Goal: Information Seeking & Learning: Learn about a topic

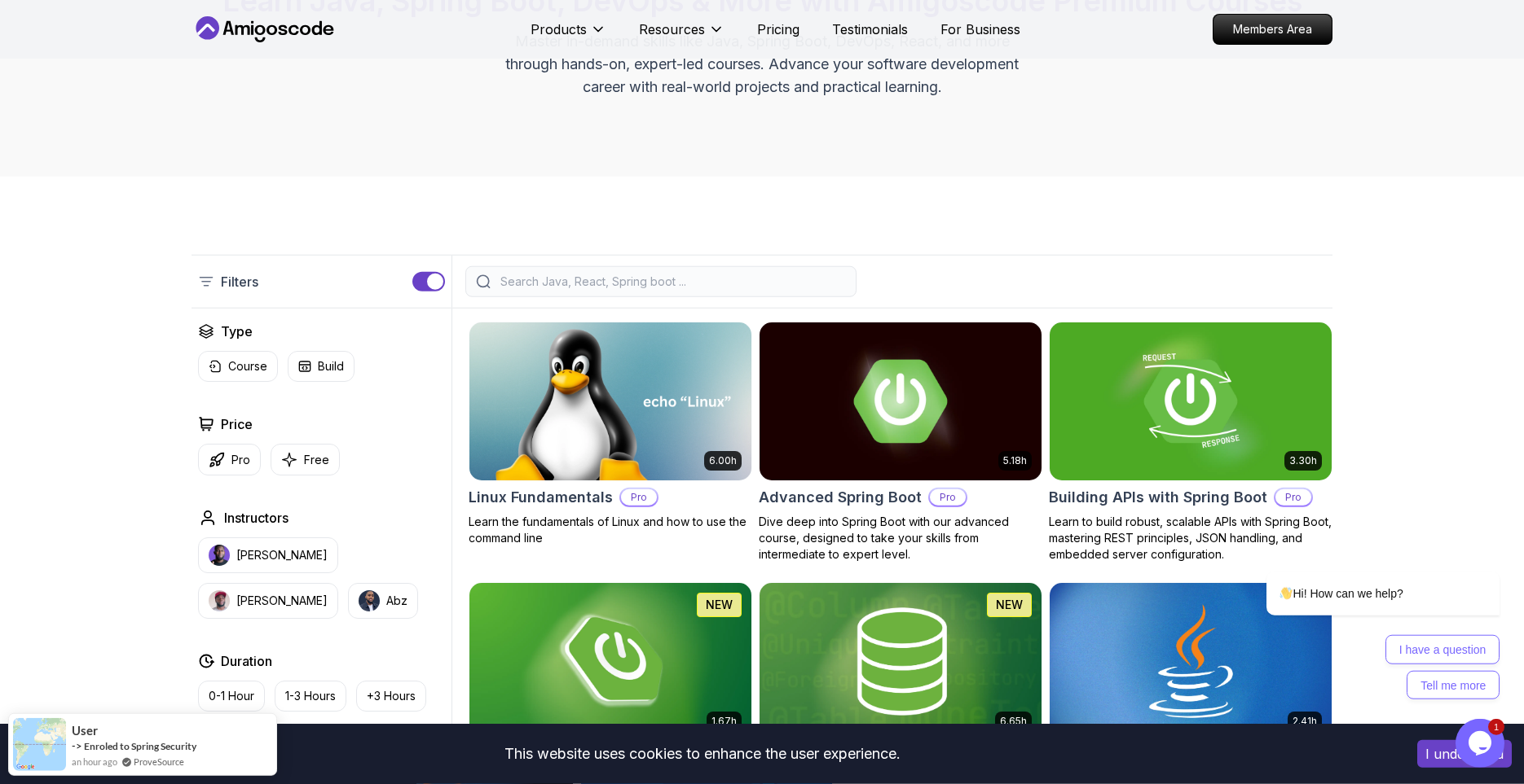
scroll to position [222, 0]
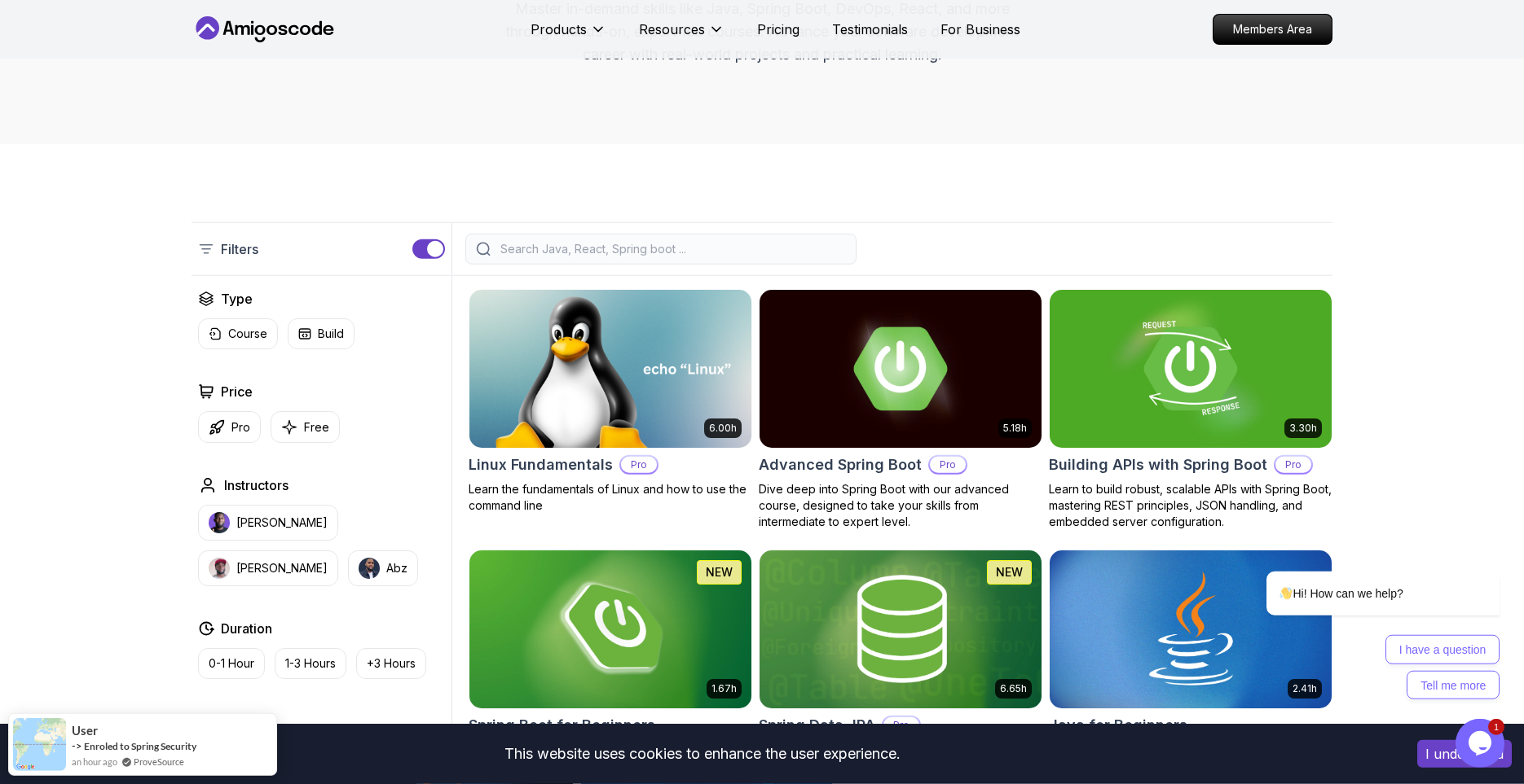
click at [642, 255] on input "search" at bounding box center [671, 249] width 349 height 17
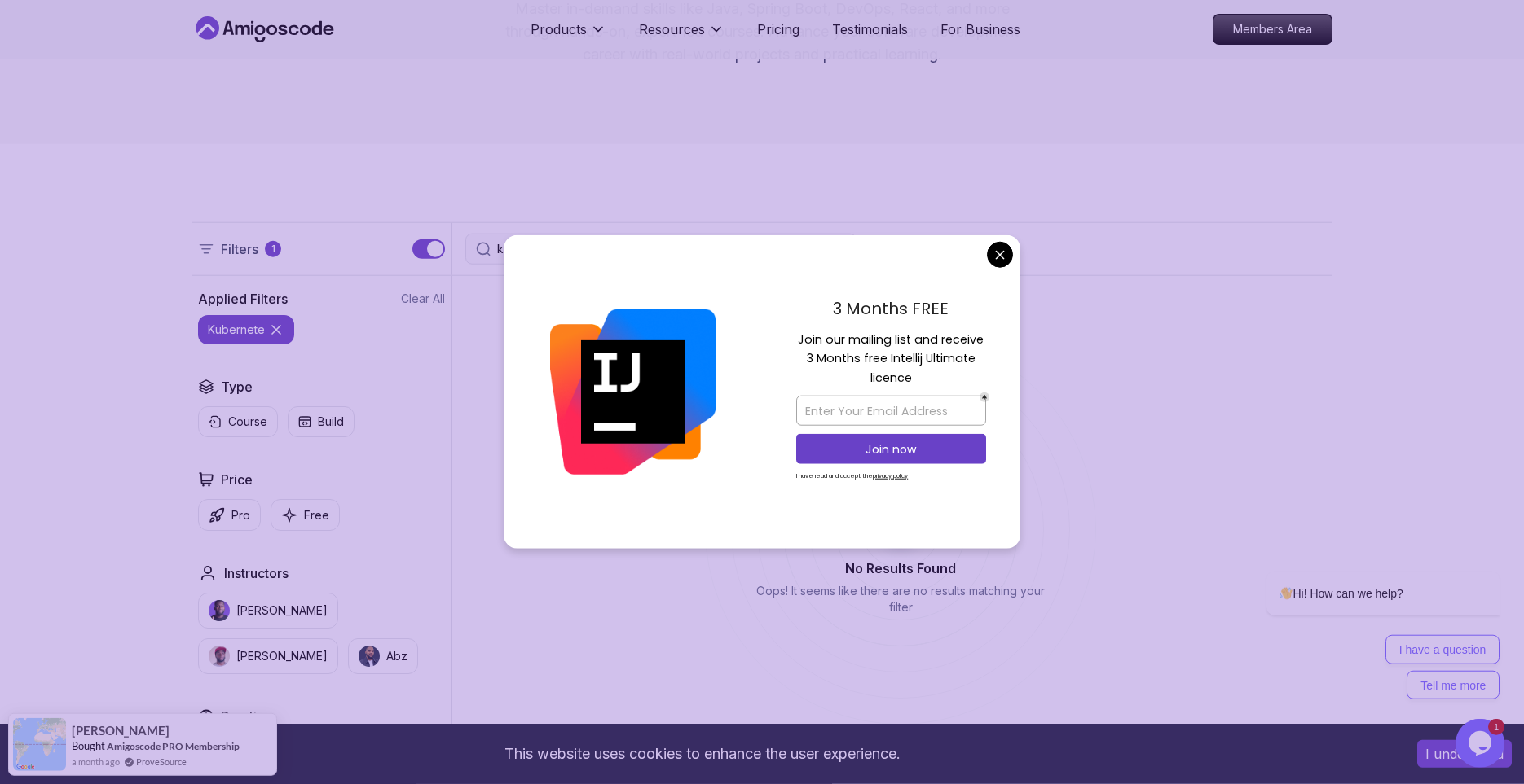
click at [1014, 258] on div "3 Months FREE Join our mailing list and receive 3 Months free Intellij Ultimate…" at bounding box center [892, 393] width 259 height 315
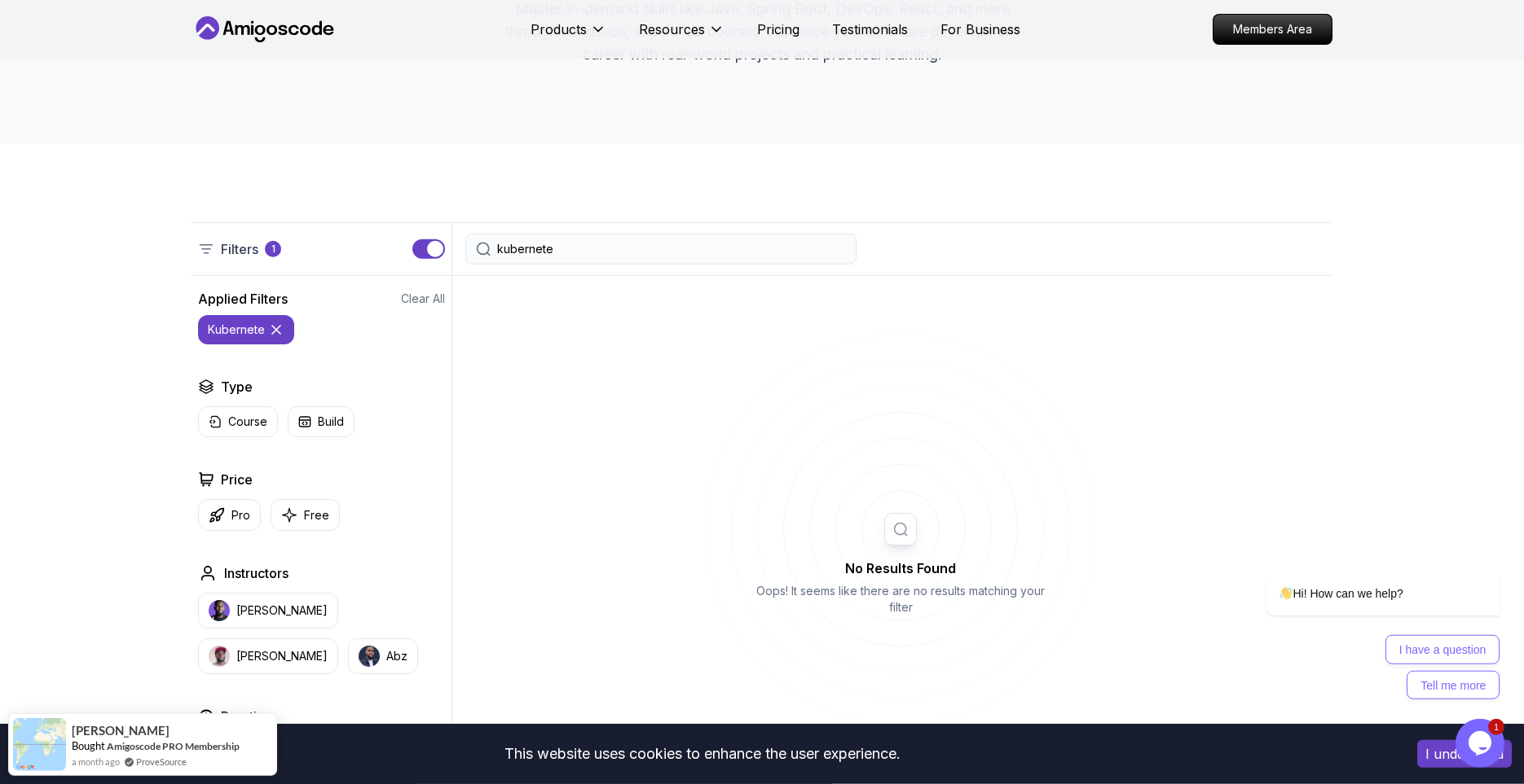
click at [715, 249] on input "kubernete" at bounding box center [671, 249] width 349 height 17
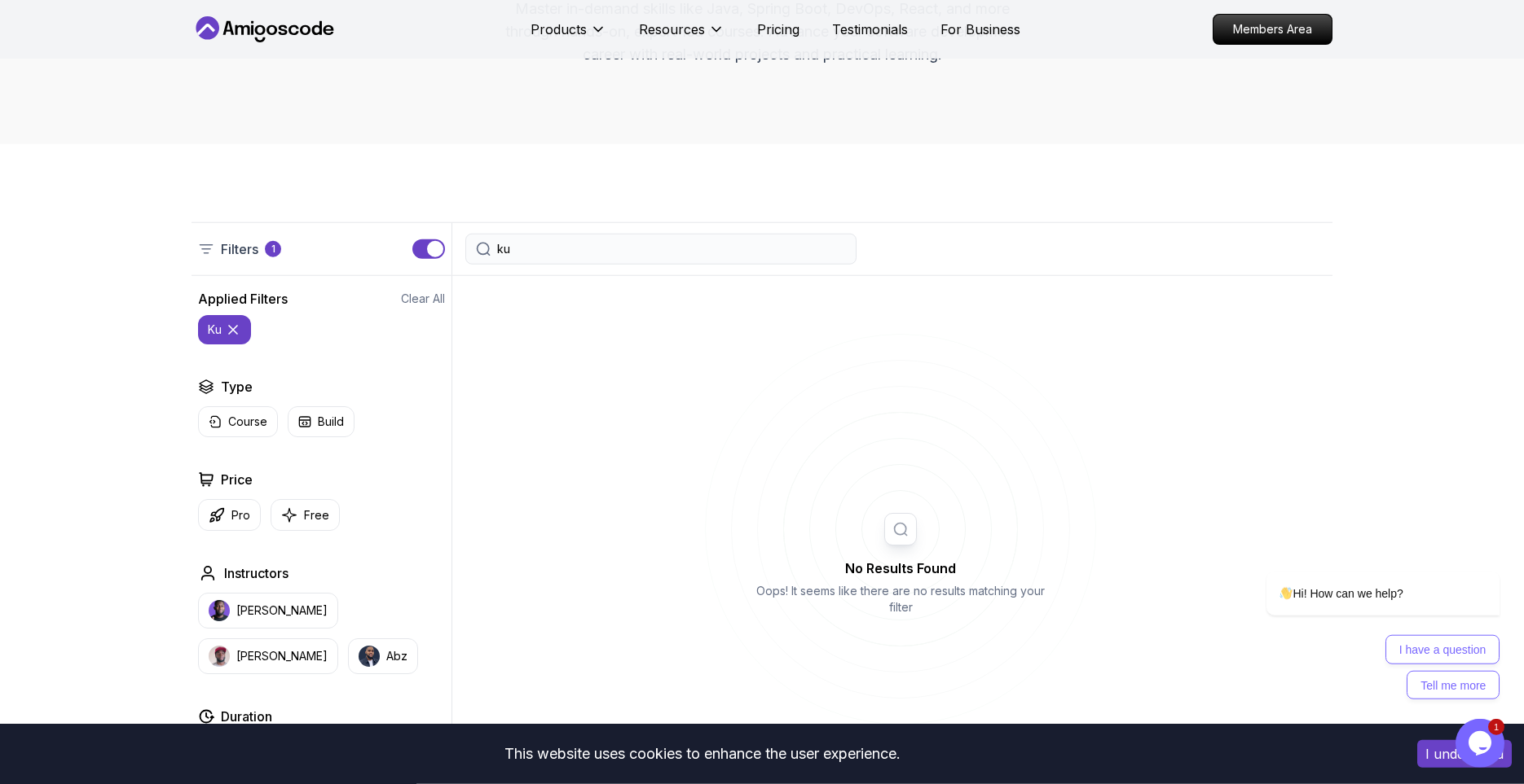
type input "k"
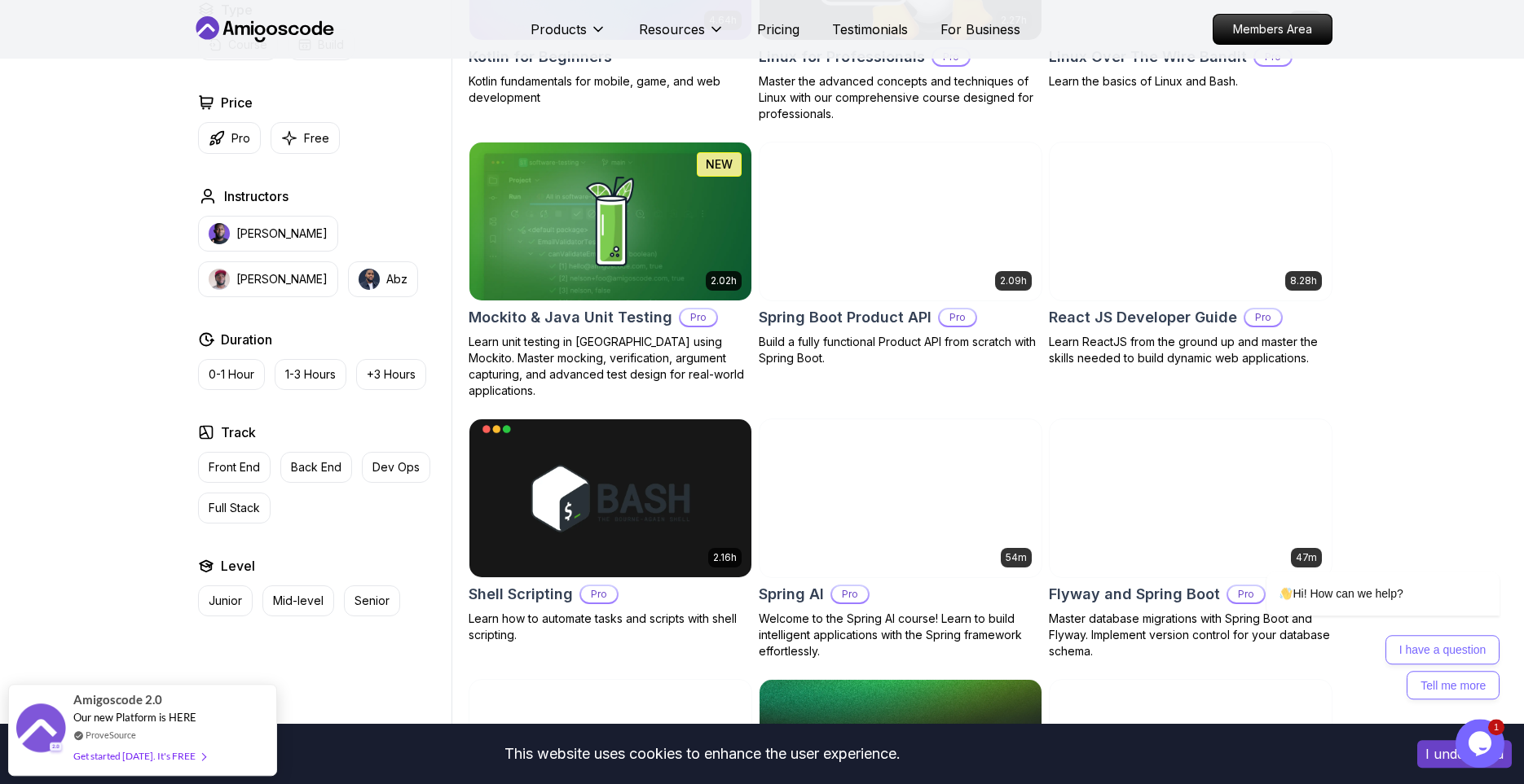
scroll to position [3430, 0]
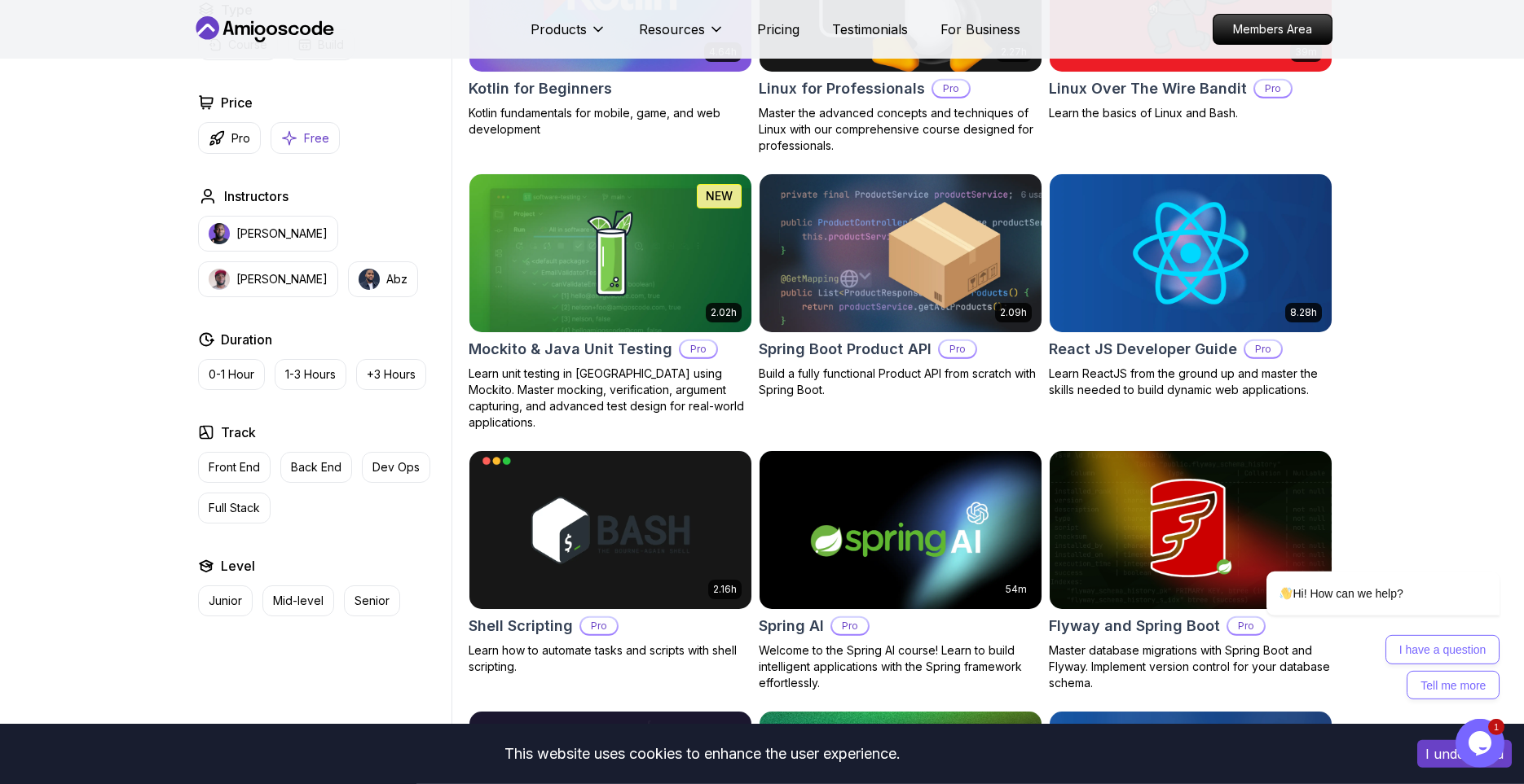
click at [310, 139] on p "Free" at bounding box center [317, 138] width 26 height 17
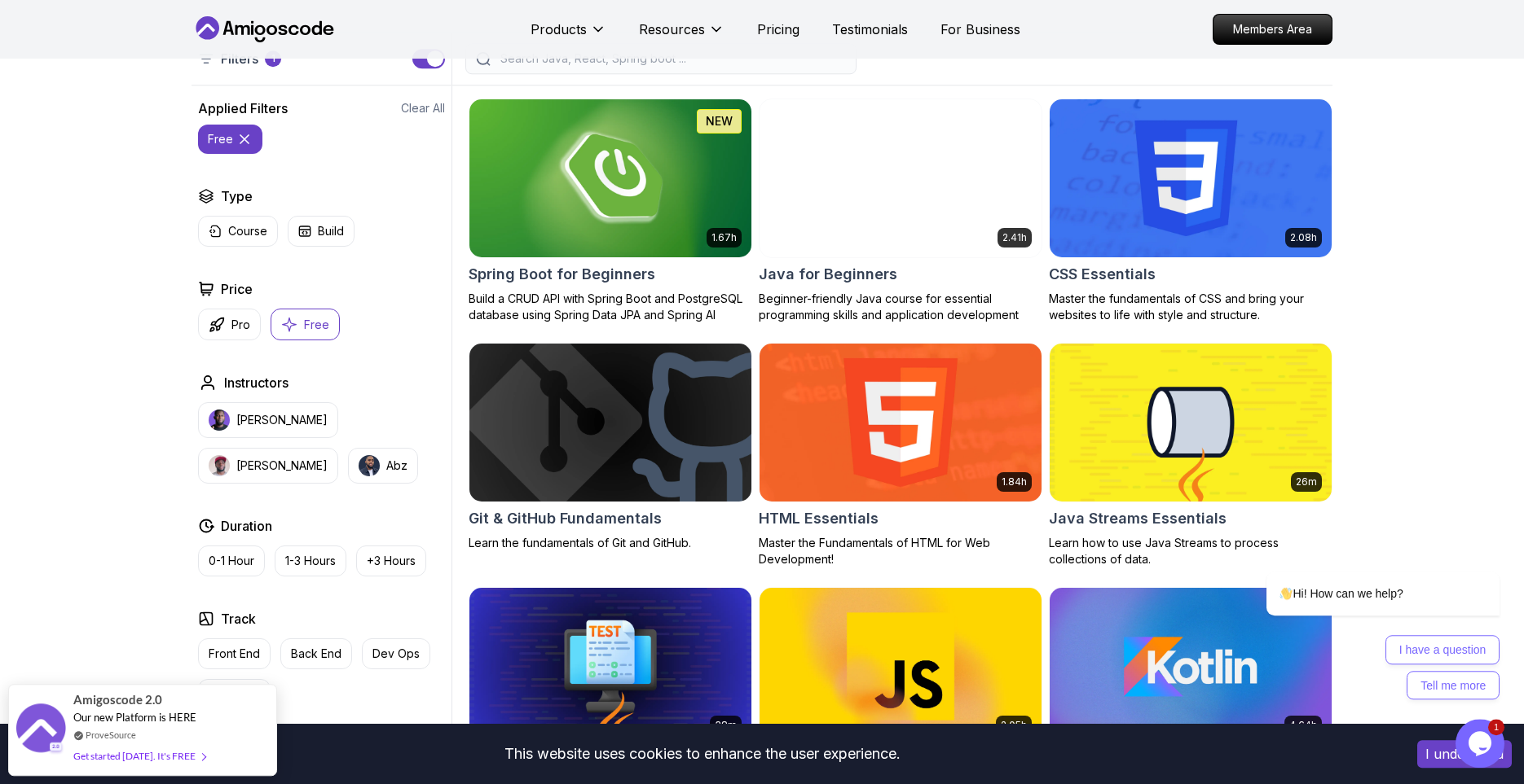
scroll to position [174, 0]
